Goal: Information Seeking & Learning: Understand process/instructions

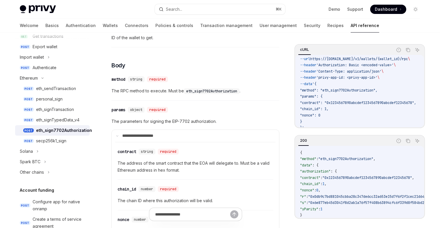
scroll to position [16, 0]
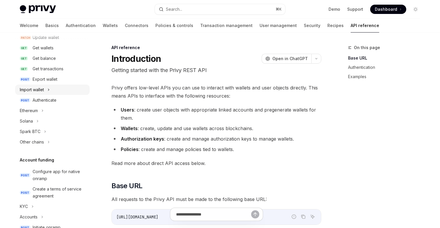
scroll to position [131, 0]
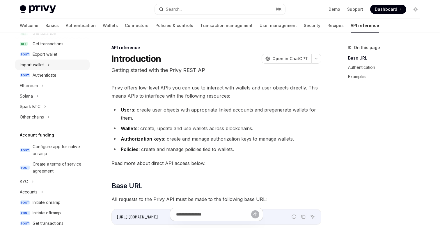
type textarea "*"
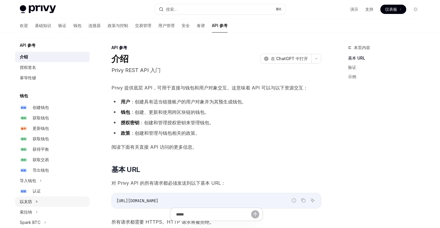
scroll to position [1, 0]
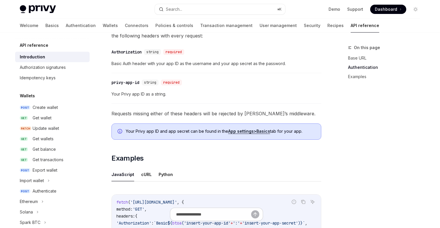
scroll to position [239, 0]
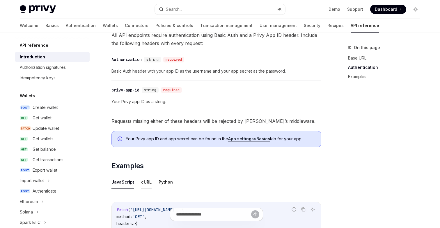
click at [146, 181] on button "cURL" at bounding box center [146, 182] width 10 height 14
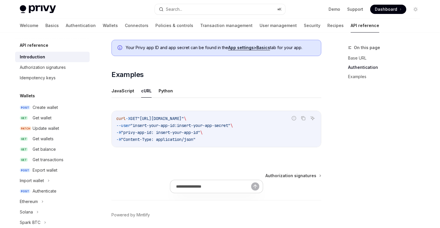
scroll to position [353, 0]
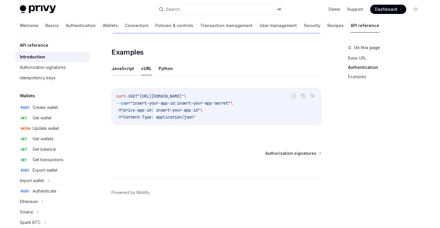
click at [119, 73] on button "JavaScript" at bounding box center [122, 69] width 23 height 14
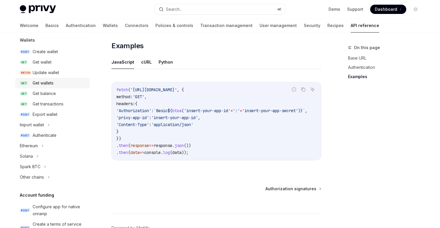
scroll to position [62, 0]
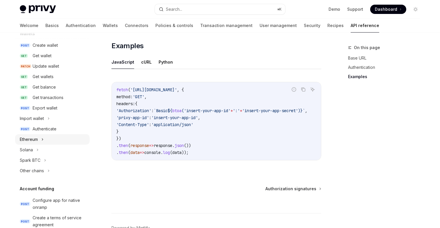
click at [38, 140] on div "Ethereum" at bounding box center [29, 139] width 18 height 7
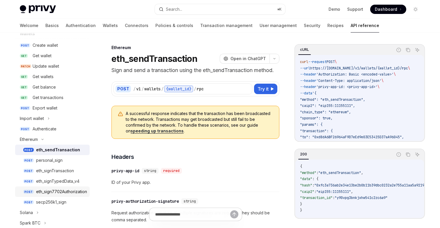
click at [53, 192] on div "eth_sign7702Authorization" at bounding box center [61, 191] width 51 height 7
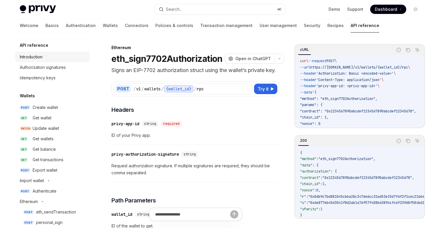
click at [41, 56] on div "Introduction" at bounding box center [31, 56] width 23 height 7
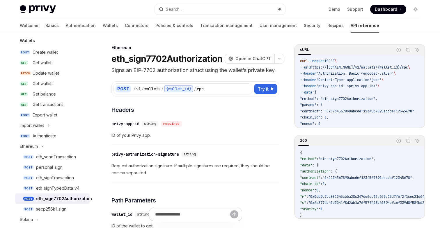
scroll to position [72, 0]
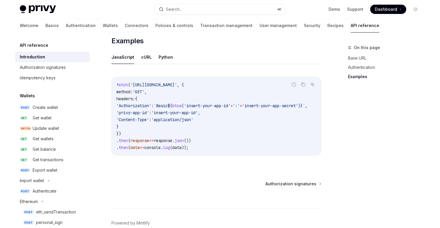
click at [181, 106] on span "btoa" at bounding box center [176, 105] width 9 height 5
copy span "btoa"
click at [184, 108] on span "(" at bounding box center [182, 105] width 2 height 5
click at [181, 107] on span "btoa" at bounding box center [176, 105] width 9 height 5
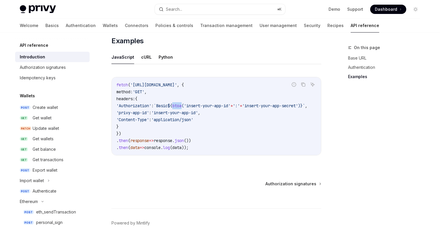
click at [181, 107] on span "btoa" at bounding box center [176, 105] width 9 height 5
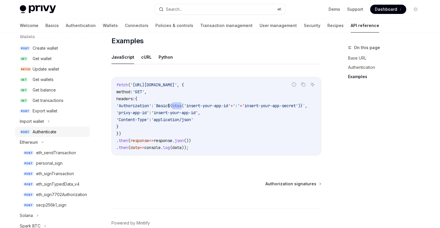
scroll to position [77, 0]
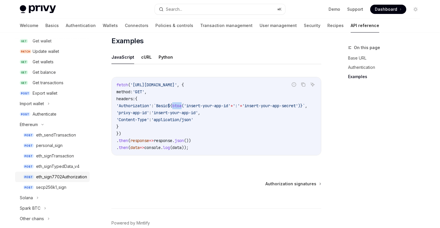
click at [55, 177] on div "eth_sign7702Authorization" at bounding box center [61, 177] width 51 height 7
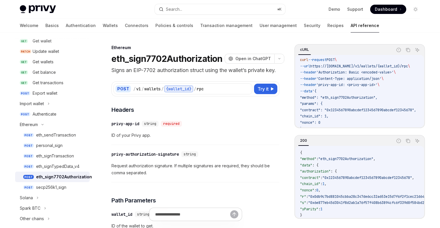
scroll to position [2, 8]
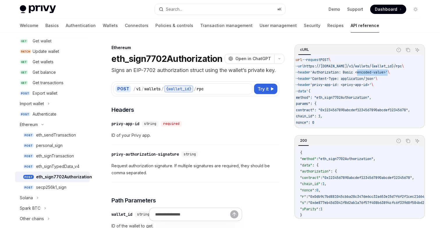
drag, startPoint x: 392, startPoint y: 73, endPoint x: 361, endPoint y: 74, distance: 31.1
click at [361, 74] on span "'Authorization: Basic <encoded-value>'" at bounding box center [348, 72] width 77 height 5
click at [369, 74] on span "'Authorization: Basic <encoded-value>'" at bounding box center [348, 72] width 77 height 5
click at [334, 73] on span "'Authorization: Basic <encoded-value>'" at bounding box center [348, 72] width 77 height 5
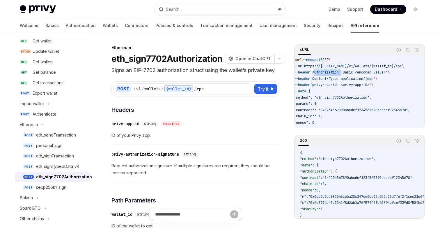
copy span "Authorization"
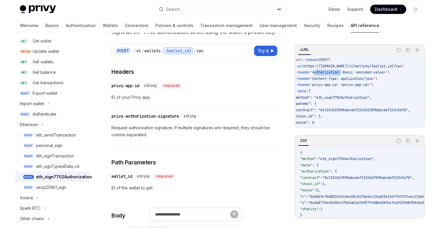
scroll to position [37, 0]
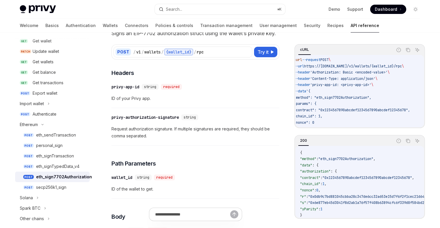
click at [352, 72] on span "'Authorization: Basic <encoded-value>'" at bounding box center [348, 72] width 77 height 5
copy span "Basic"
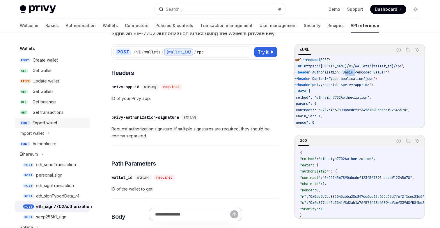
scroll to position [0, 0]
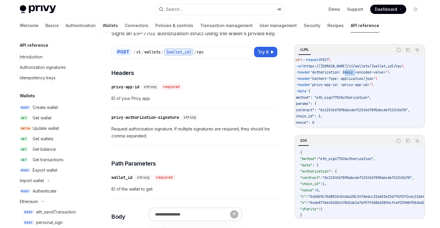
click at [103, 25] on link "Wallets" at bounding box center [110, 26] width 15 height 14
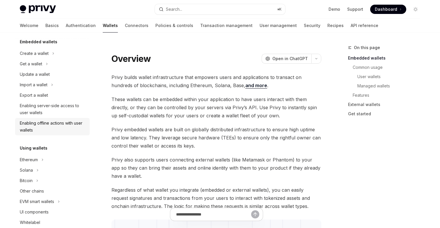
scroll to position [79, 0]
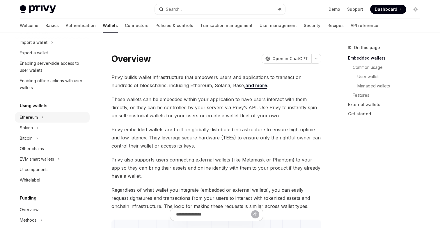
click at [31, 117] on div "Ethereum" at bounding box center [29, 117] width 18 height 7
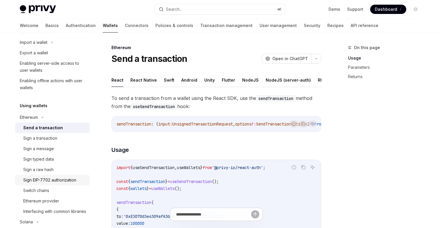
click at [45, 177] on div "Sign EIP-7702 authorization" at bounding box center [49, 180] width 53 height 7
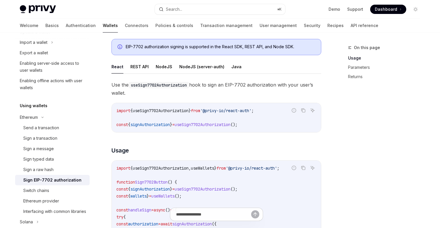
scroll to position [97, 0]
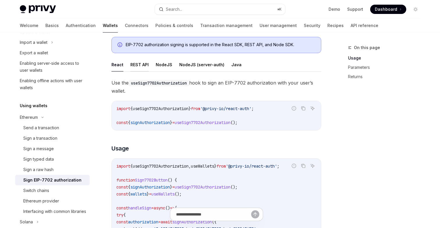
click at [137, 64] on button "REST API" at bounding box center [139, 65] width 18 height 14
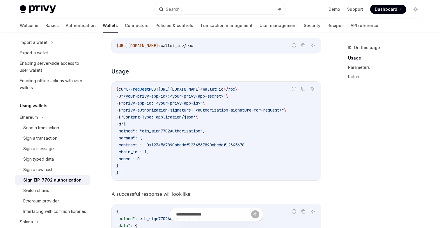
scroll to position [154, 0]
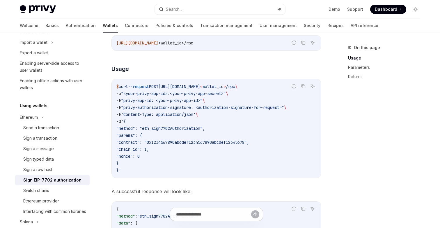
click at [158, 135] on code "$ curl --request POST [URL][DOMAIN_NAME] < wallet_i d > /rpc \ -u "<your-privy-…" at bounding box center [216, 128] width 200 height 91
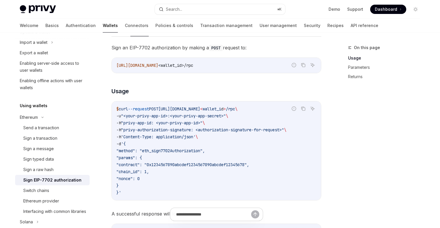
scroll to position [149, 0]
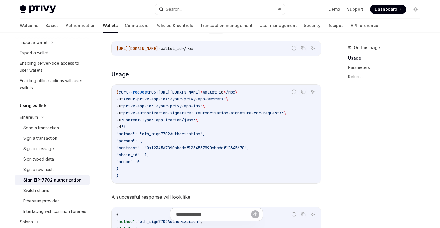
click at [151, 113] on span ""privy-authorization-signature: <authorization-signature-for-request>"" at bounding box center [202, 112] width 163 height 5
drag, startPoint x: 156, startPoint y: 122, endPoint x: 127, endPoint y: 120, distance: 28.6
click at [127, 120] on span "'Content-Type: application/json'" at bounding box center [158, 119] width 74 height 5
drag, startPoint x: 128, startPoint y: 101, endPoint x: 169, endPoint y: 99, distance: 41.0
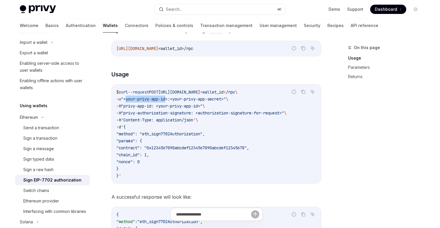
click at [170, 100] on span ""<your-privy-app-id>:<your-privy-app-secret>"" at bounding box center [173, 99] width 105 height 5
drag, startPoint x: 229, startPoint y: 99, endPoint x: 177, endPoint y: 100, distance: 51.7
click at [177, 100] on span ""<your-privy-app-id>:<your-privy-app-secret>"" at bounding box center [173, 99] width 105 height 5
click at [178, 99] on span ""<your-privy-app-id>:<your-privy-app-secret>"" at bounding box center [173, 99] width 105 height 5
click at [161, 111] on span ""privy-authorization-signature: <authorization-signature-for-request>"" at bounding box center [202, 112] width 163 height 5
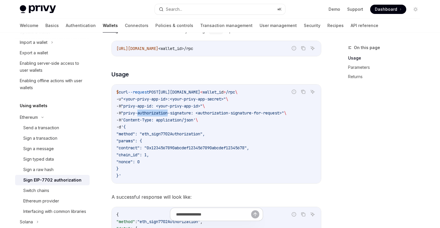
click at [161, 111] on span ""privy-authorization-signature: <authorization-signature-for-request>"" at bounding box center [202, 112] width 163 height 5
click at [185, 112] on span ""privy-authorization-signature: <authorization-signature-for-request>"" at bounding box center [202, 112] width 163 height 5
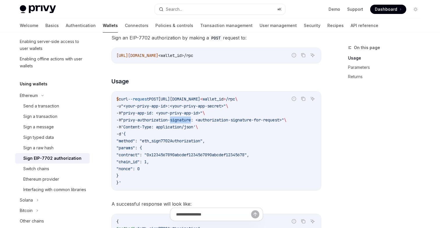
scroll to position [144, 0]
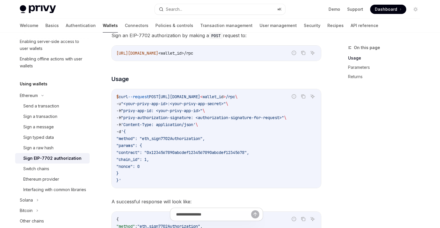
click at [221, 118] on span ""privy-authorization-signature: <authorization-signature-for-request>"" at bounding box center [202, 117] width 163 height 5
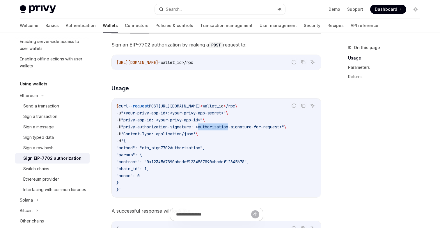
scroll to position [138, 0]
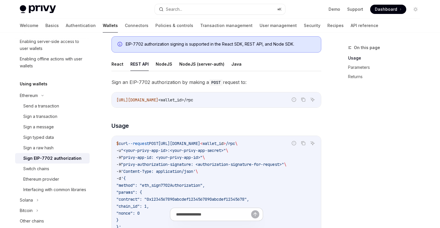
scroll to position [107, 0]
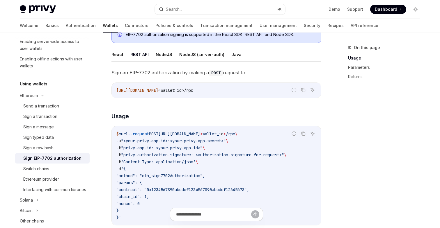
click at [155, 137] on code "$ curl --request POST [URL][DOMAIN_NAME] < wallet_i d > /rpc \ -u "<your-privy-…" at bounding box center [216, 176] width 200 height 91
click at [203, 137] on code "$ curl --request POST [URL][DOMAIN_NAME] < wallet_i d > /rpc \ -u "<your-privy-…" at bounding box center [216, 176] width 200 height 91
drag, startPoint x: 229, startPoint y: 141, endPoint x: 176, endPoint y: 142, distance: 52.6
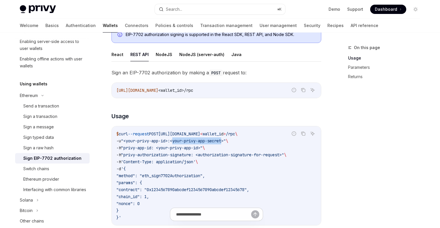
click at [176, 142] on span ""<your-privy-app-id>:<your-privy-app-secret>"" at bounding box center [173, 140] width 105 height 5
click at [193, 143] on span ""<your-privy-app-id>:<your-privy-app-secret>"" at bounding box center [173, 140] width 105 height 5
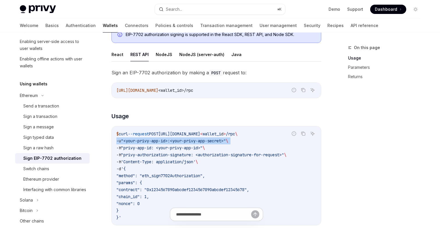
click at [193, 143] on span ""<your-privy-app-id>:<your-privy-app-secret>"" at bounding box center [173, 140] width 105 height 5
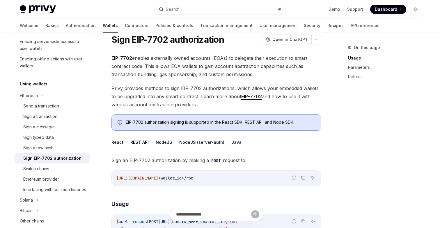
scroll to position [17, 0]
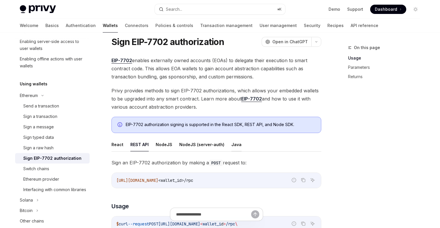
click at [231, 143] on button "Java" at bounding box center [236, 145] width 10 height 14
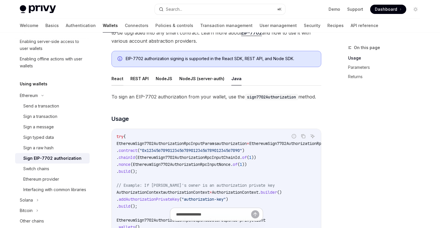
click at [115, 82] on button "React" at bounding box center [117, 79] width 12 height 14
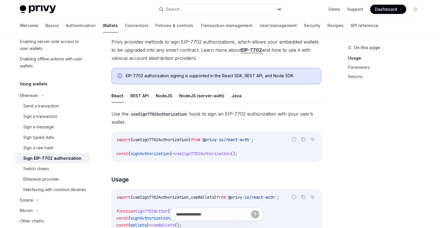
scroll to position [24, 0]
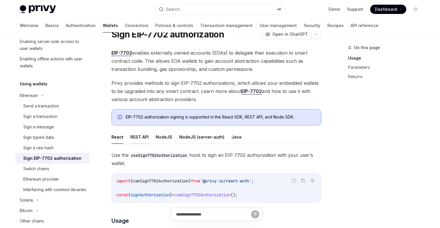
click at [138, 138] on button "REST API" at bounding box center [139, 137] width 18 height 14
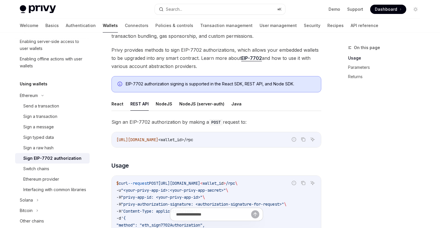
scroll to position [54, 0]
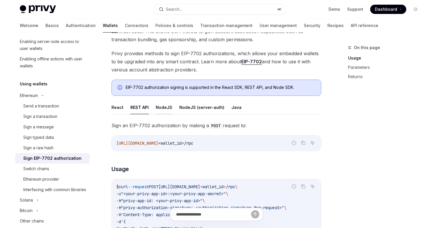
click at [163, 107] on button "NodeJS" at bounding box center [164, 108] width 17 height 14
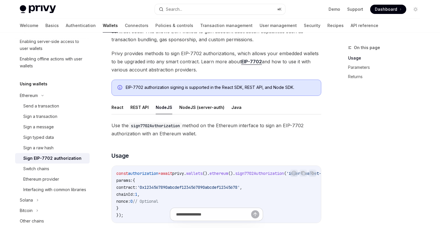
click at [163, 107] on button "NodeJS" at bounding box center [164, 108] width 17 height 14
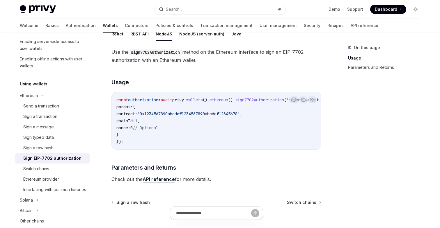
scroll to position [108, 0]
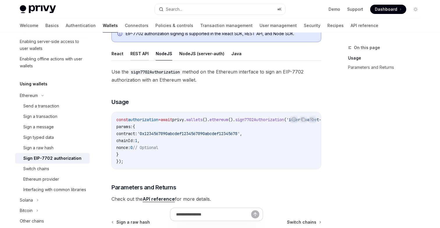
click at [142, 56] on button "REST API" at bounding box center [139, 54] width 18 height 14
type textarea "*"
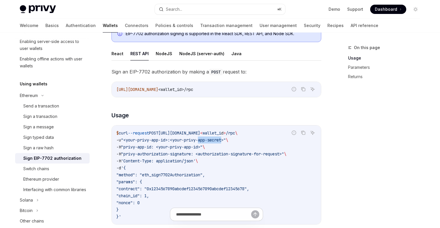
drag, startPoint x: 228, startPoint y: 140, endPoint x: 203, endPoint y: 141, distance: 25.0
click at [203, 141] on span ""<your-privy-app-id>:<your-privy-app-secret>"" at bounding box center [173, 140] width 105 height 5
copy span "app-secret"
